Goal: Communication & Community: Answer question/provide support

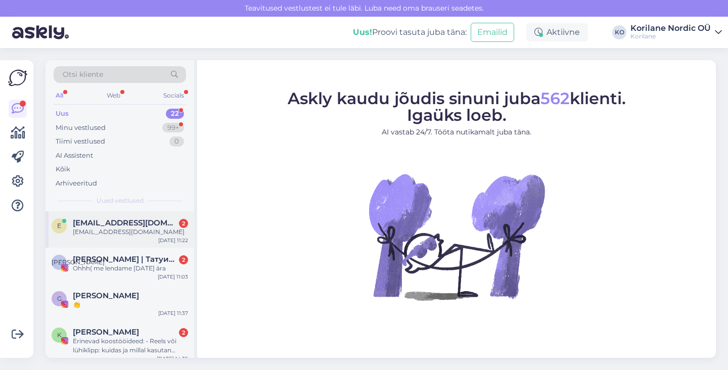
click at [126, 233] on div "[EMAIL_ADDRESS][DOMAIN_NAME]" at bounding box center [130, 232] width 115 height 9
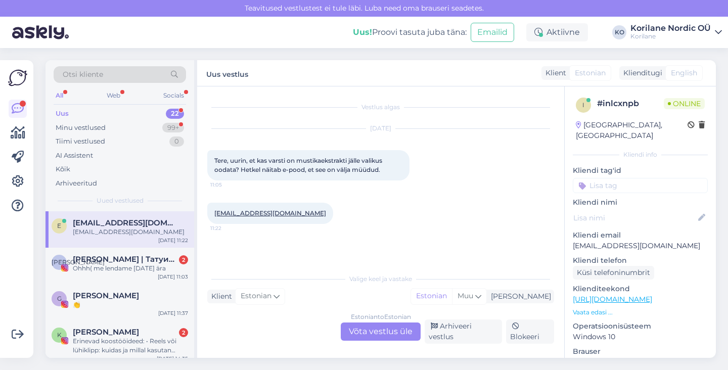
click at [369, 334] on div "Estonian to Estonian Võta vestlus üle" at bounding box center [381, 332] width 80 height 18
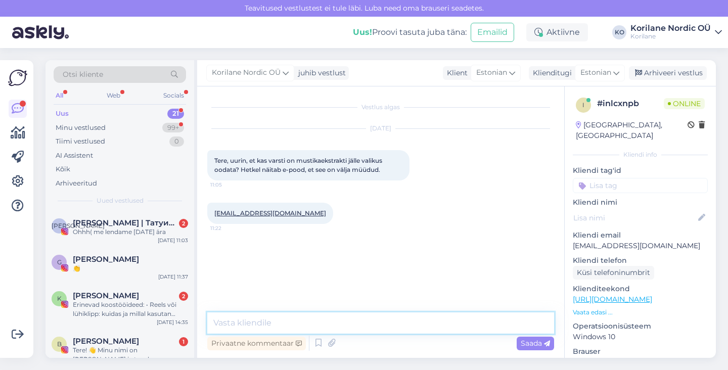
click at [310, 321] on textarea at bounding box center [380, 322] width 347 height 21
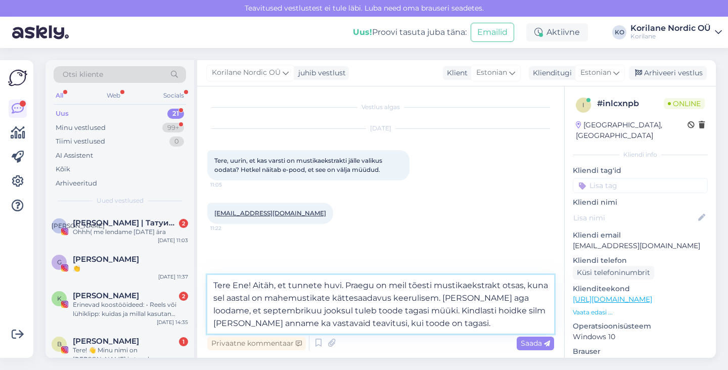
click at [335, 325] on textarea "Tere Ene! Aitäh, et tunnete huvi. Praegu on meil tõesti mustikaekstrakt otsas, …" at bounding box center [380, 304] width 347 height 59
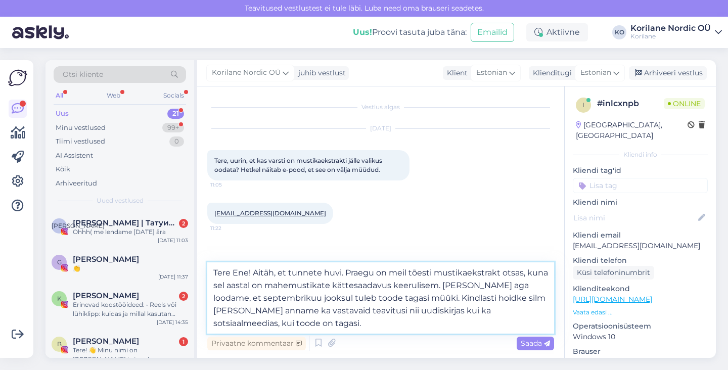
click at [316, 326] on textarea "Tere Ene! Aitäh, et tunnete huvi. Praegu on meil tõesti mustikaekstrakt otsas, …" at bounding box center [380, 297] width 347 height 71
click at [284, 294] on textarea "Tere Ene! Aitäh, et tunnete huvi. Praegu on meil tõesti mustikaekstrakt otsas, …" at bounding box center [380, 297] width 347 height 71
click at [316, 286] on textarea "Tere Ene! Aitäh, et tunnete huvi. Praegu on meil tõesti mustikaekstrakt otsas, …" at bounding box center [380, 297] width 347 height 71
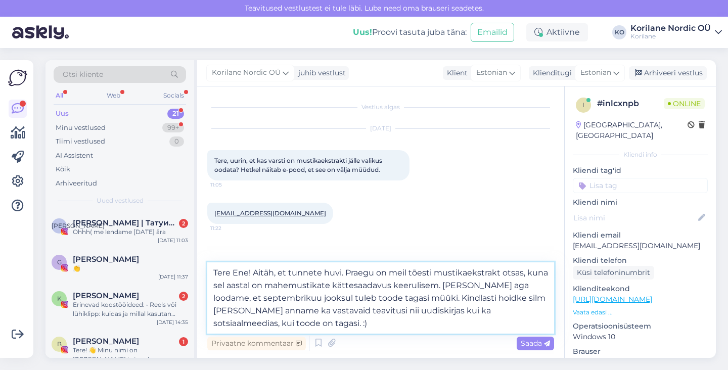
drag, startPoint x: 285, startPoint y: 328, endPoint x: 254, endPoint y: 270, distance: 66.3
click at [254, 270] on textarea "Tere Ene! Aitäh, et tunnete huvi. Praegu on meil tõesti mustikaekstrakt otsas, …" at bounding box center [380, 297] width 347 height 71
paste textarea "huvi tundmast. Praegu on mustikaekstrakt tõesti otsas, sest sel aastal on mahem…"
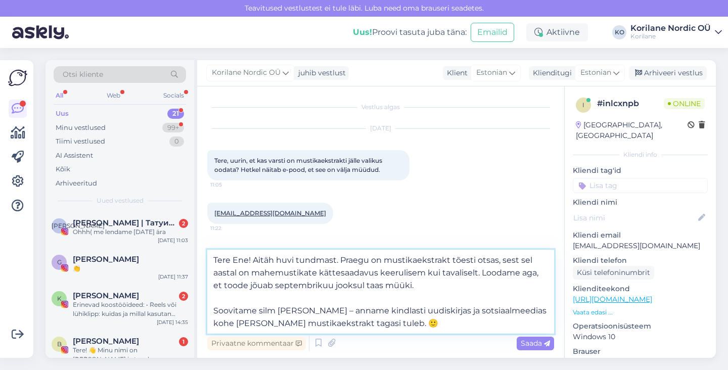
click at [210, 311] on textarea "Tere Ene! Aitäh huvi tundmast. Praegu on mustikaekstrakt tõesti otsas, sest sel…" at bounding box center [380, 292] width 347 height 84
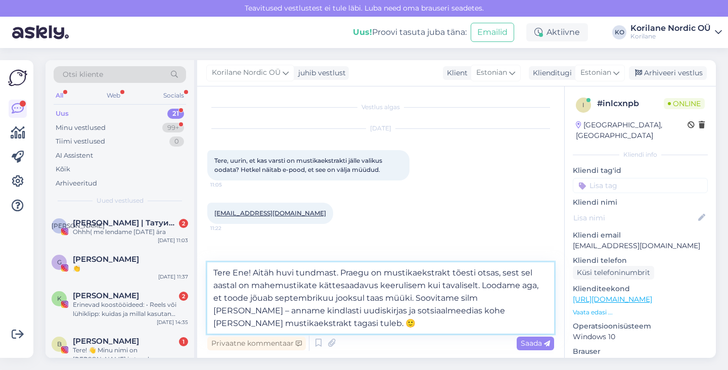
click at [514, 298] on textarea "Tere Ene! Aitäh huvi tundmast. Praegu on mustikaekstrakt tõesti otsas, sest sel…" at bounding box center [380, 297] width 347 height 71
click at [366, 324] on textarea "Tere Ene! Aitäh huvi tundmast. Praegu on mustikaekstrakt tõesti otsas, sest sel…" at bounding box center [380, 297] width 347 height 71
type textarea "Tere Ene! Aitäh huvi tundmast. Praegu on mustikaekstrakt tõesti otsas, sest sel…"
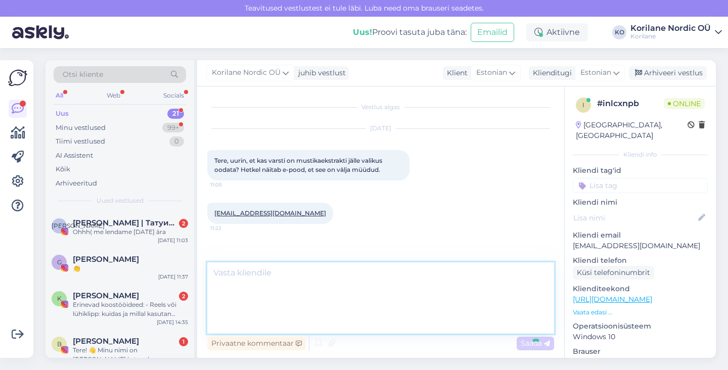
scroll to position [21, 0]
